Goal: Task Accomplishment & Management: Use online tool/utility

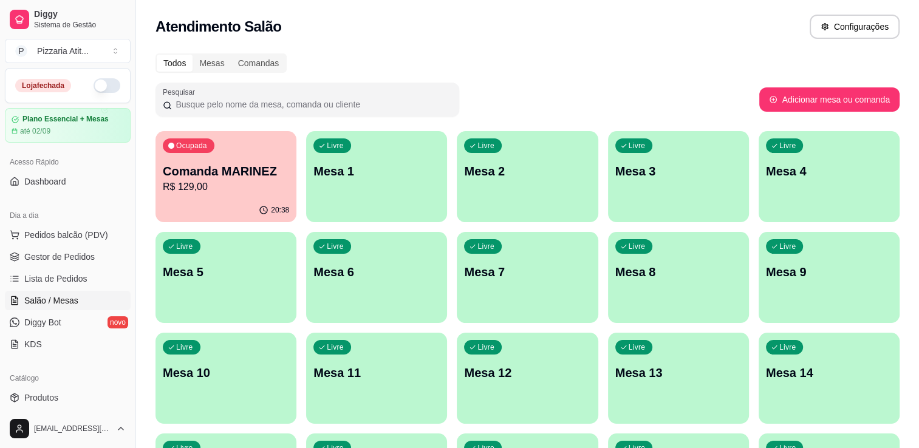
click at [96, 89] on button "button" at bounding box center [107, 85] width 27 height 15
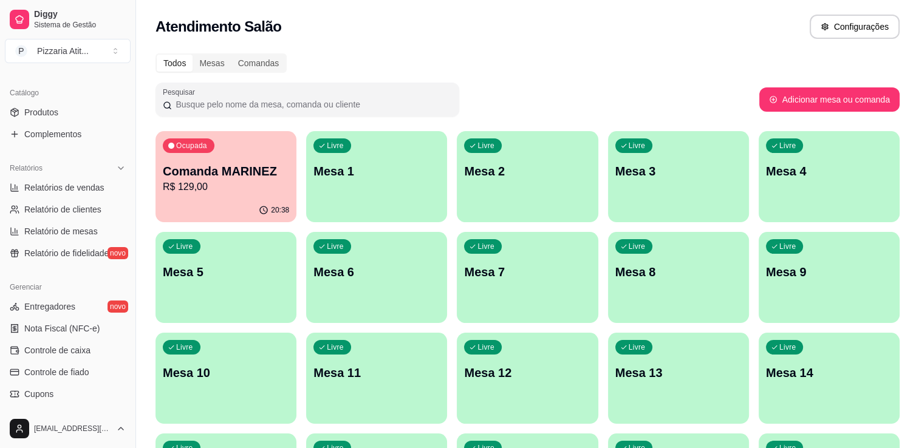
scroll to position [359, 0]
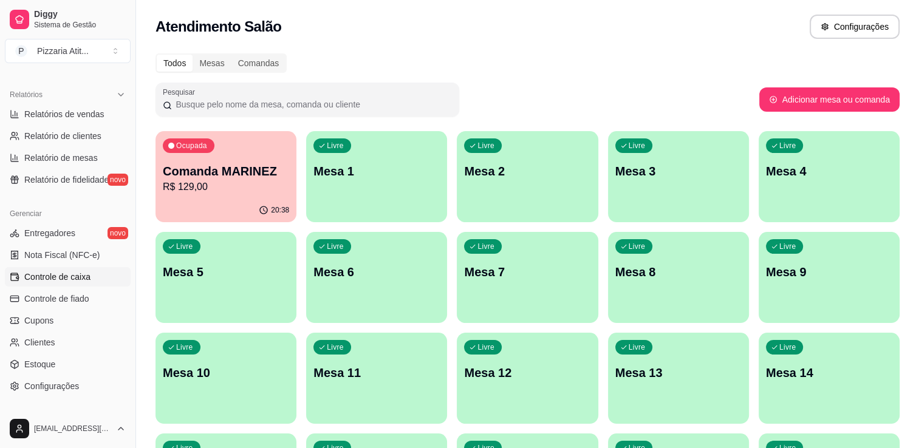
click at [90, 276] on link "Controle de caixa" at bounding box center [68, 276] width 126 height 19
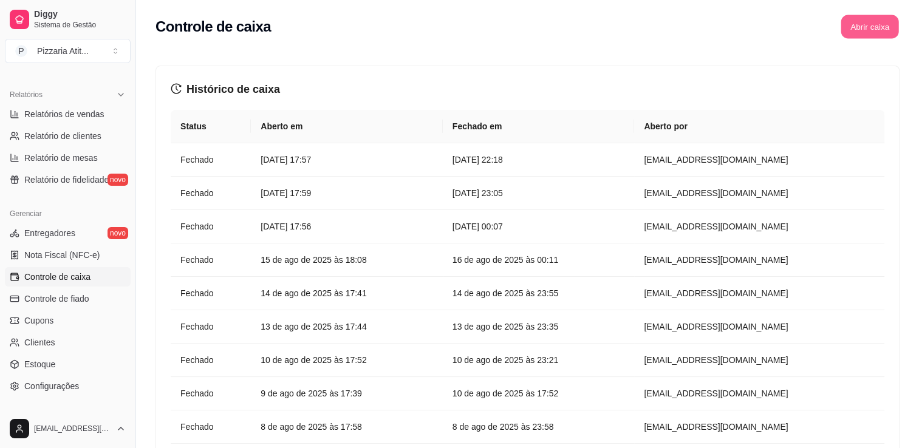
click at [888, 22] on button "Abrir caixa" at bounding box center [870, 27] width 58 height 24
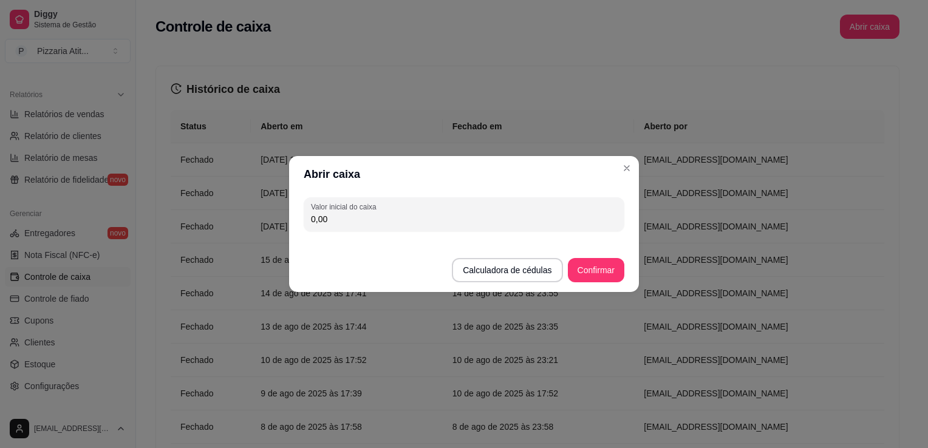
click at [600, 220] on input "0,00" at bounding box center [464, 219] width 306 height 12
type input "500,00"
click at [603, 265] on button "Confirmar" at bounding box center [596, 271] width 55 height 24
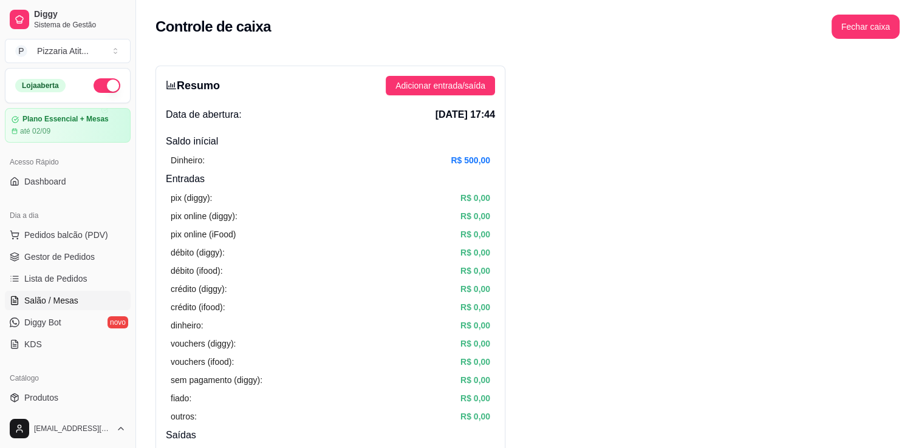
click at [32, 297] on span "Salão / Mesas" at bounding box center [51, 301] width 54 height 12
